Goal: Navigation & Orientation: Find specific page/section

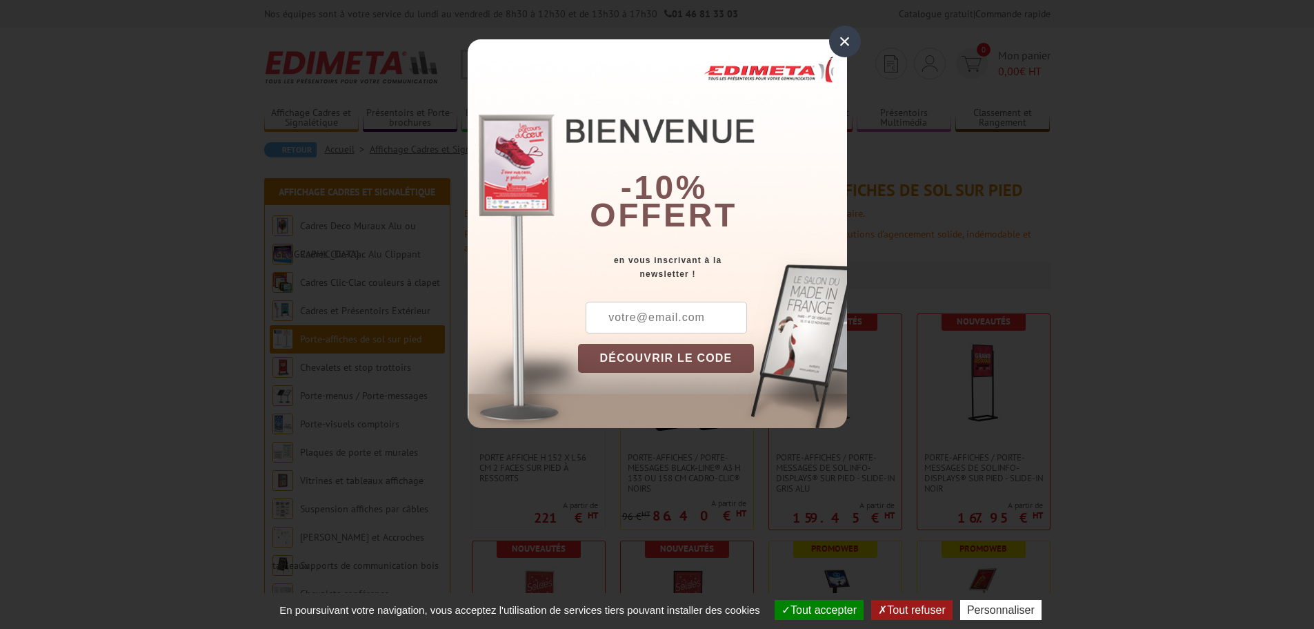
click at [848, 39] on div "×" at bounding box center [845, 42] width 32 height 32
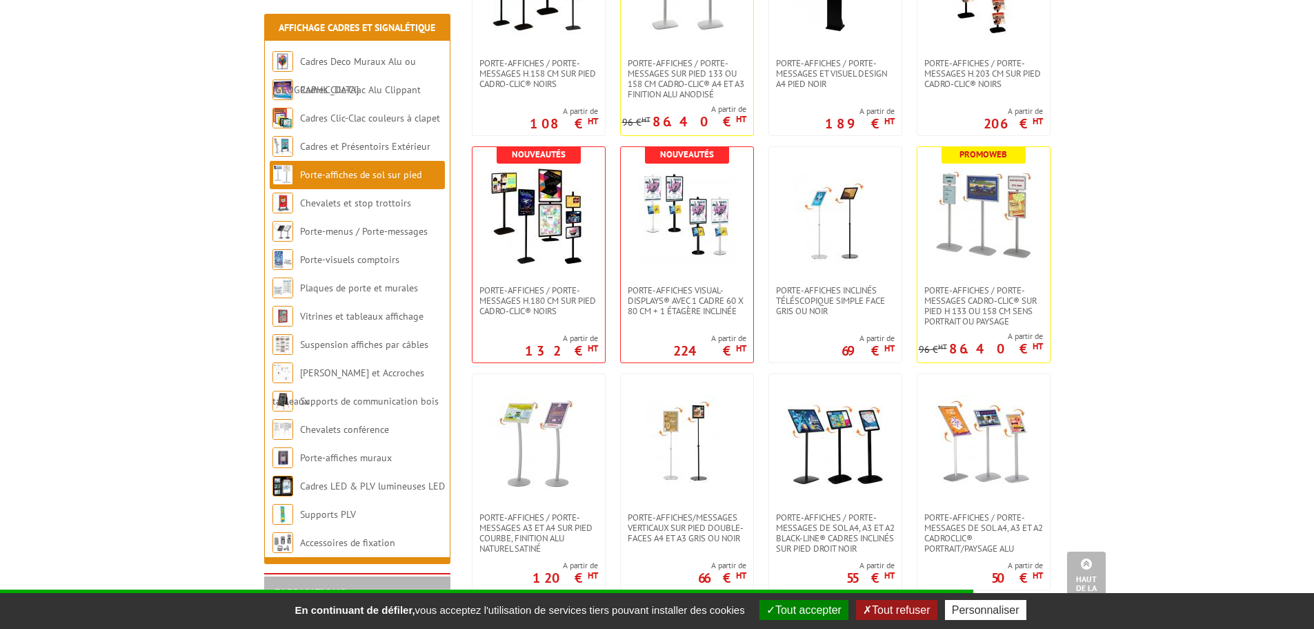
scroll to position [1104, 0]
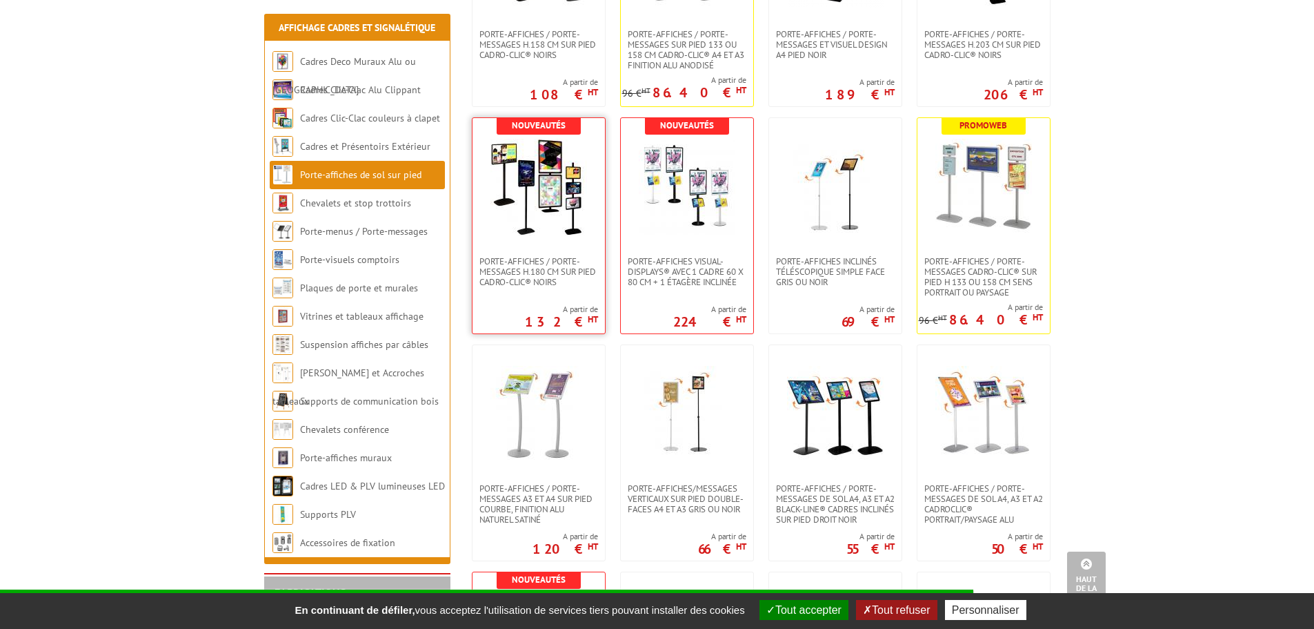
click at [549, 186] on img at bounding box center [539, 187] width 97 height 97
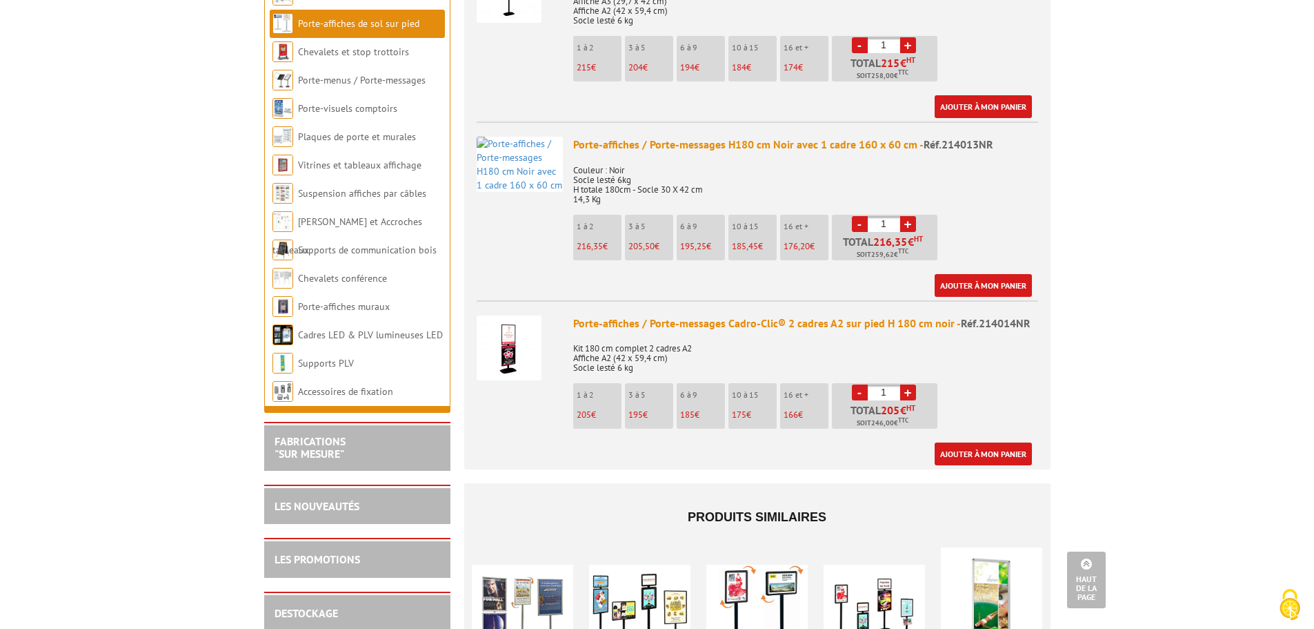
scroll to position [1587, 0]
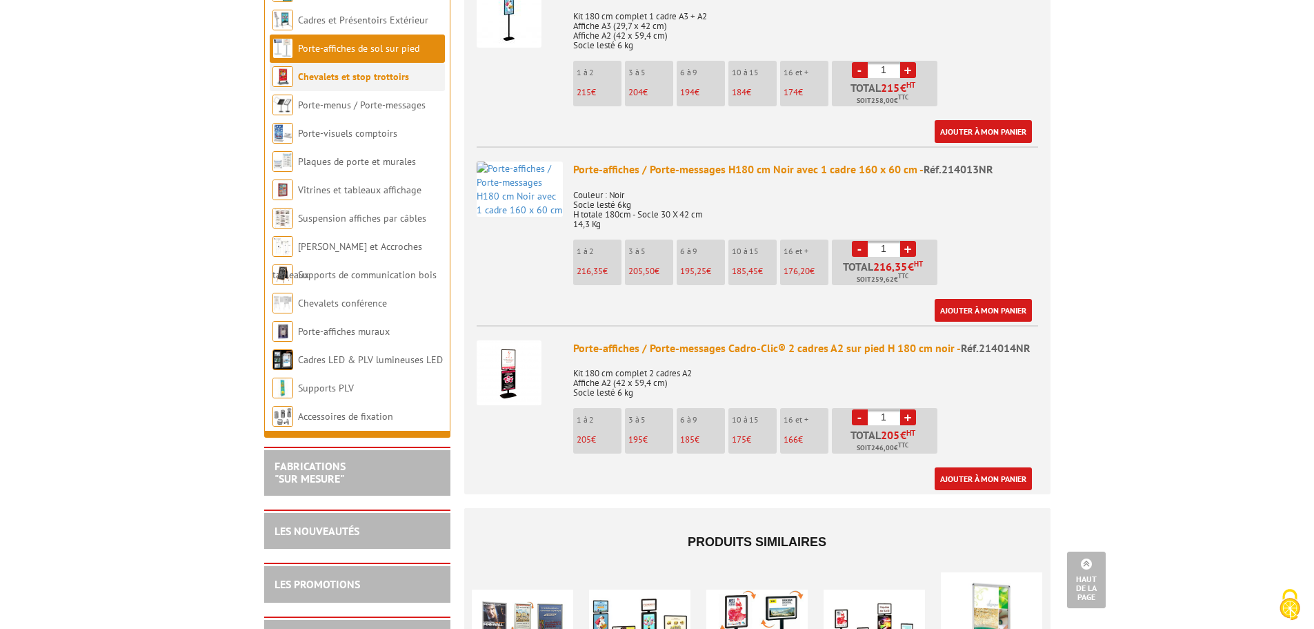
click at [380, 70] on link "Chevalets et stop trottoirs" at bounding box center [353, 76] width 111 height 12
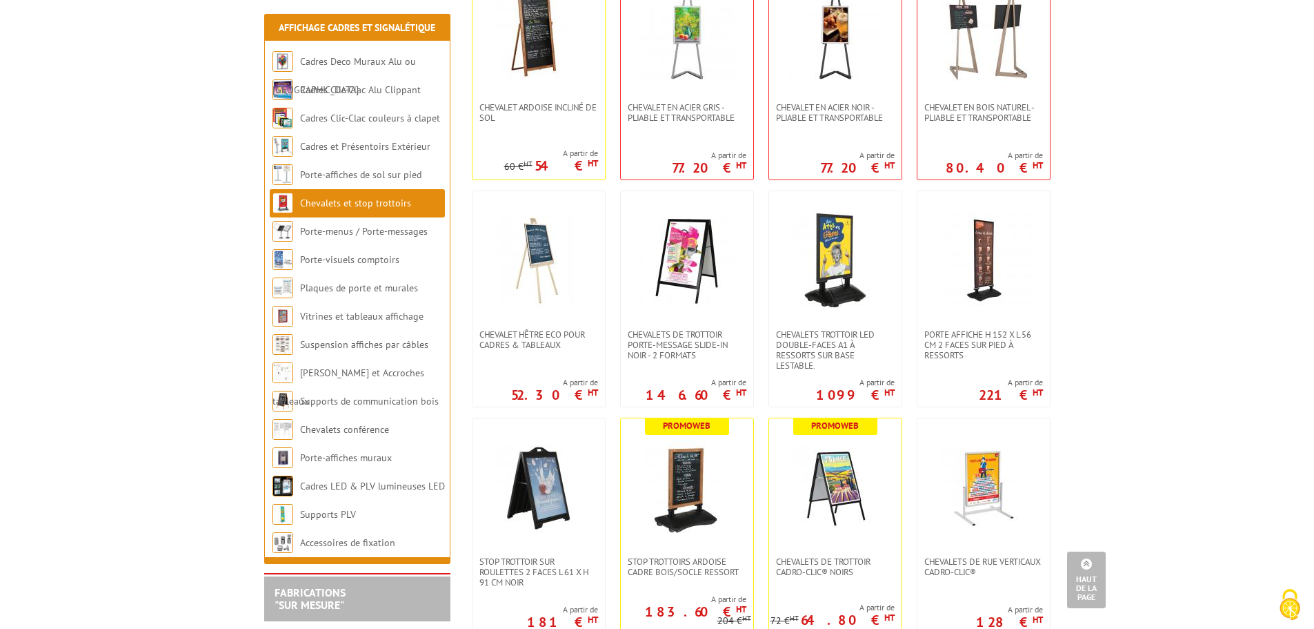
scroll to position [345, 0]
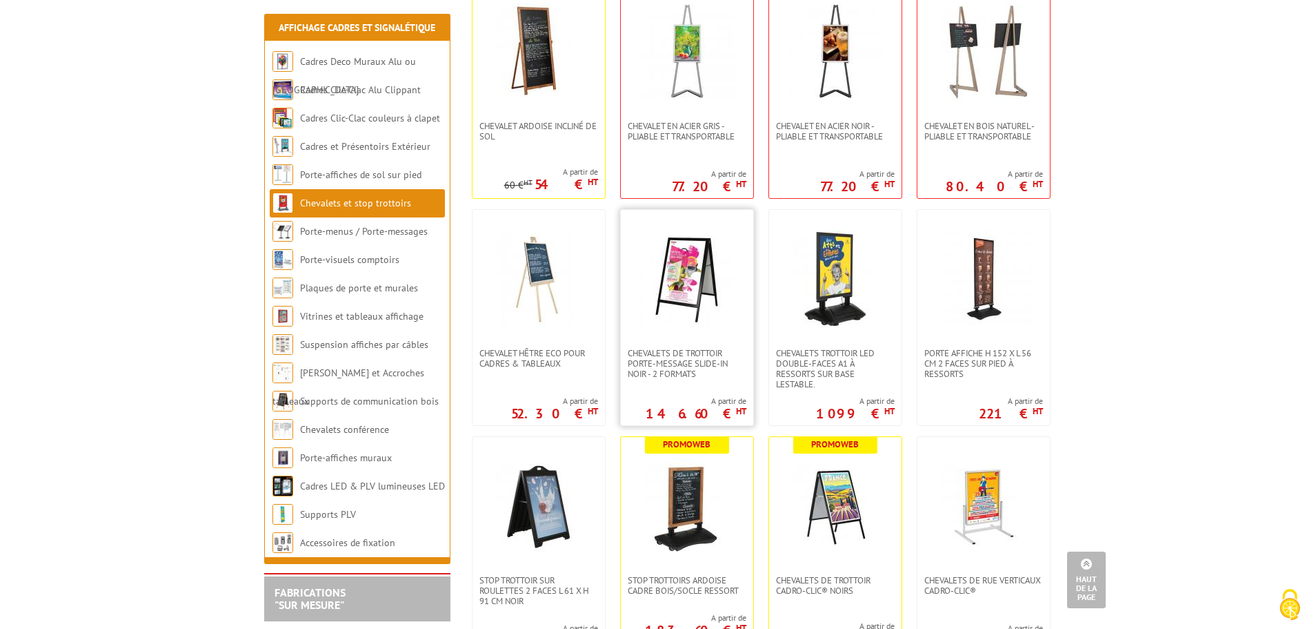
click at [685, 285] on img at bounding box center [687, 278] width 97 height 97
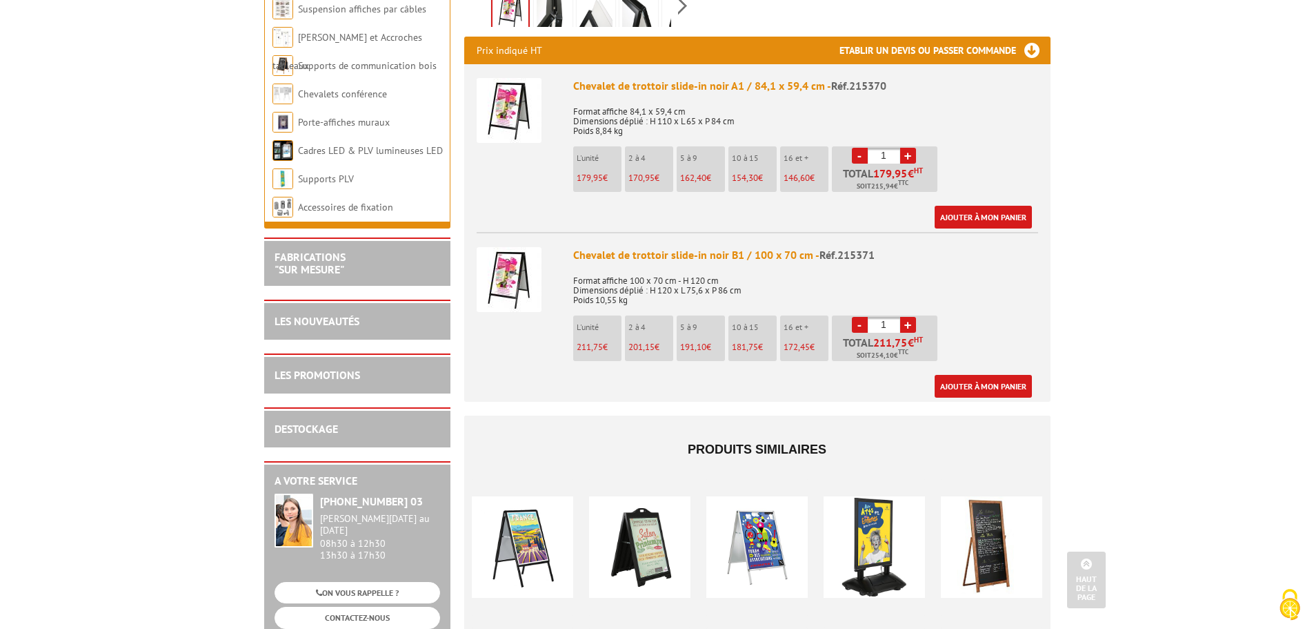
scroll to position [552, 0]
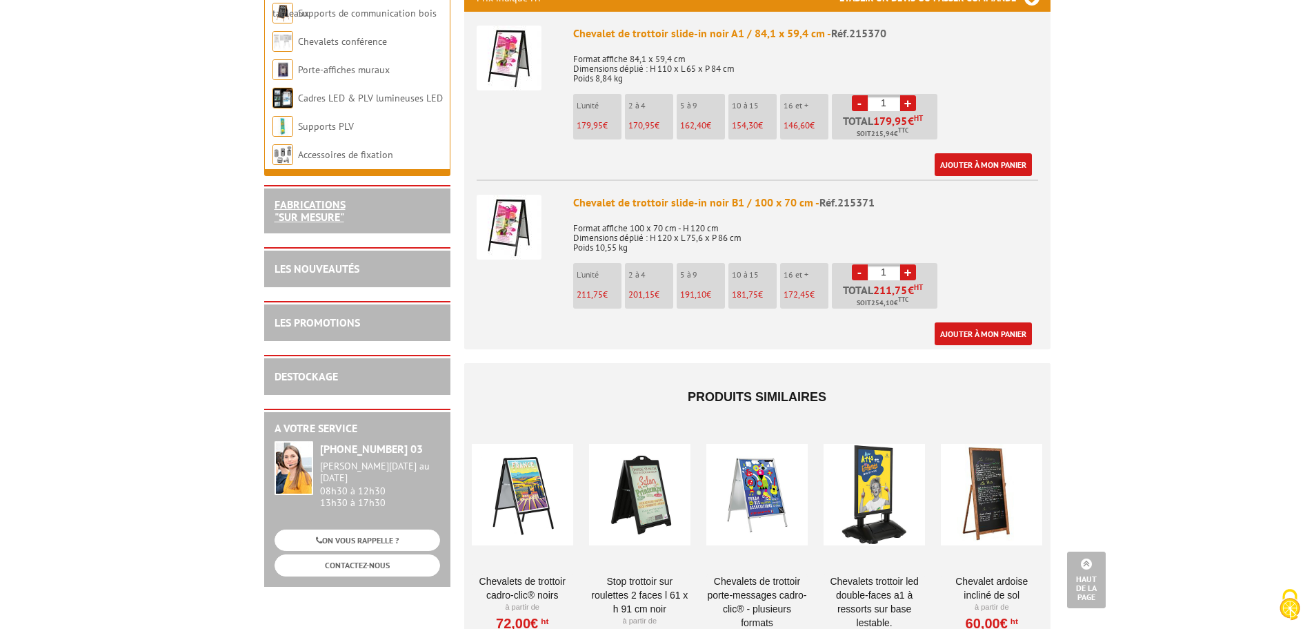
click at [343, 210] on link "FABRICATIONS "Sur Mesure"" at bounding box center [310, 210] width 71 height 26
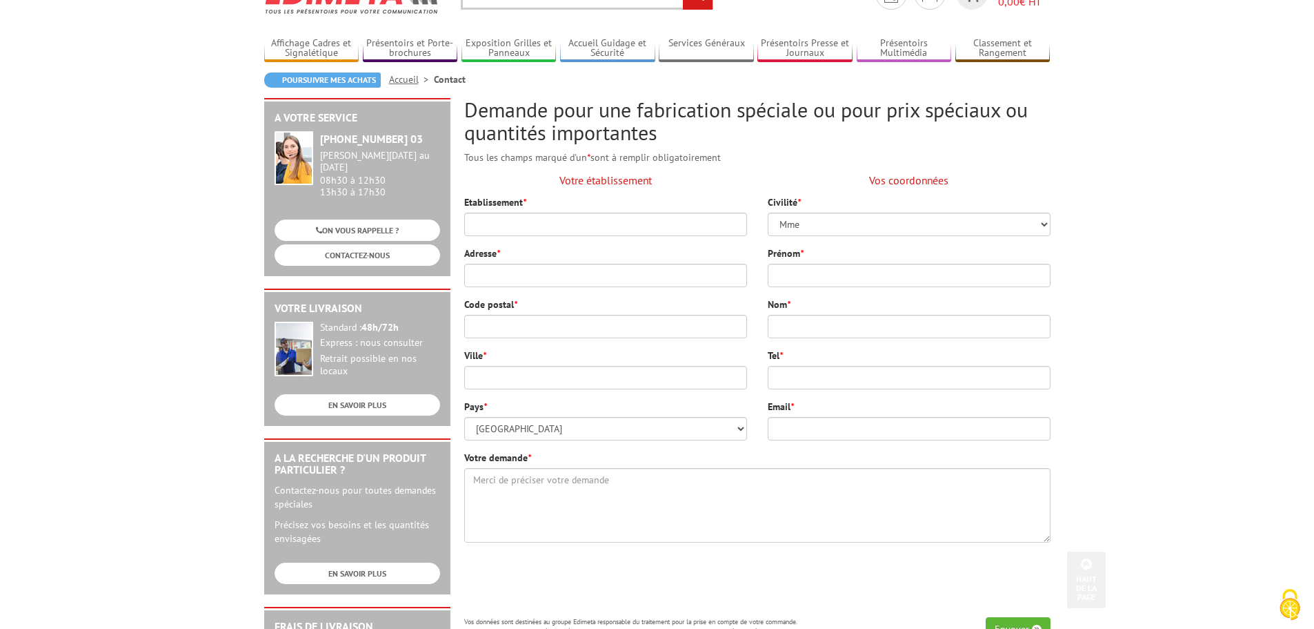
scroll to position [69, 0]
